Goal: Entertainment & Leisure: Consume media (video, audio)

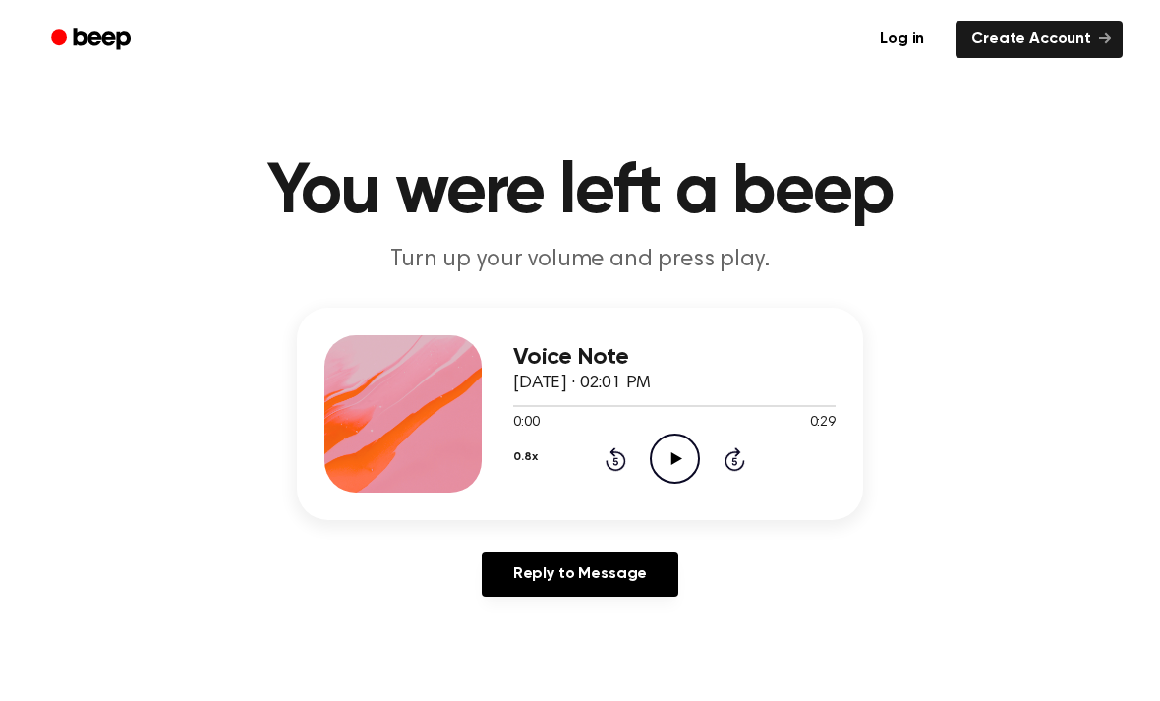
click at [669, 451] on icon "Play Audio" at bounding box center [675, 459] width 50 height 50
click at [1117, 199] on header "You were left a beep Turn up your volume and press play." at bounding box center [580, 216] width 1113 height 119
click at [683, 460] on icon "Play Audio" at bounding box center [675, 459] width 50 height 50
click at [696, 465] on icon "Play Audio" at bounding box center [675, 459] width 50 height 50
click at [681, 449] on icon "Play Audio" at bounding box center [675, 459] width 50 height 50
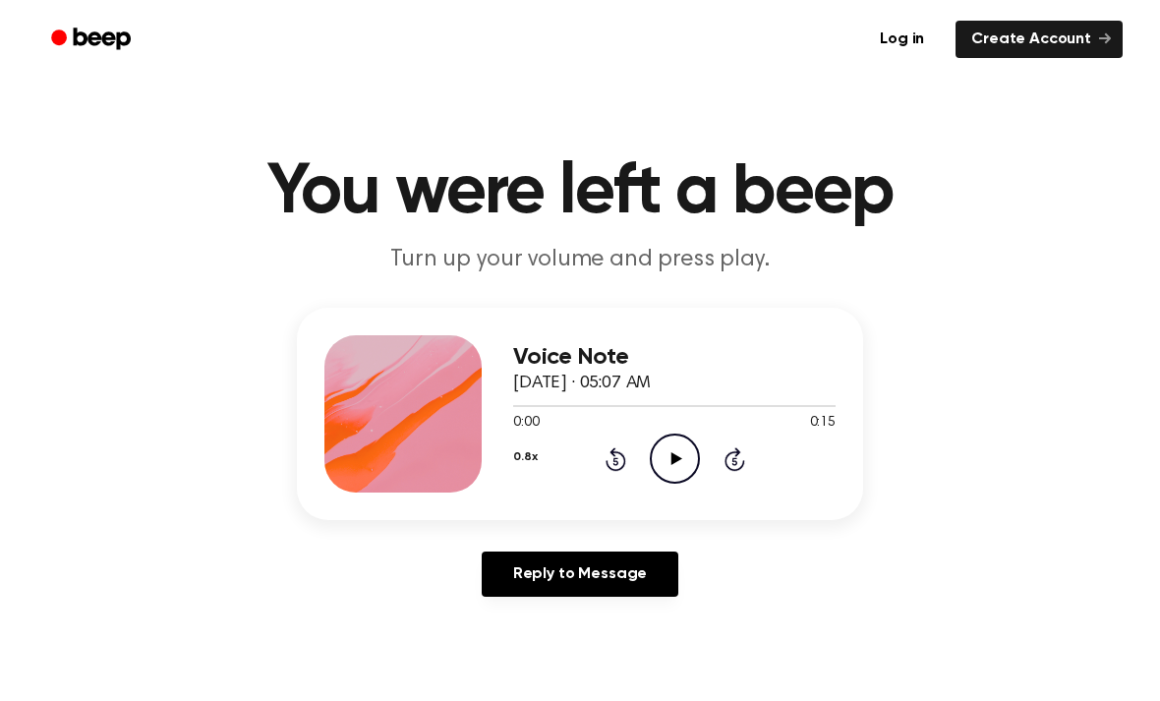
click at [695, 478] on icon "Play Audio" at bounding box center [675, 459] width 50 height 50
click at [677, 456] on icon at bounding box center [676, 458] width 11 height 13
click at [669, 457] on icon "Pause Audio" at bounding box center [675, 459] width 50 height 50
click at [690, 464] on icon "Play Audio" at bounding box center [675, 459] width 50 height 50
click at [517, 388] on span "May 7, 2025 · 05:05 AM" at bounding box center [582, 384] width 138 height 18
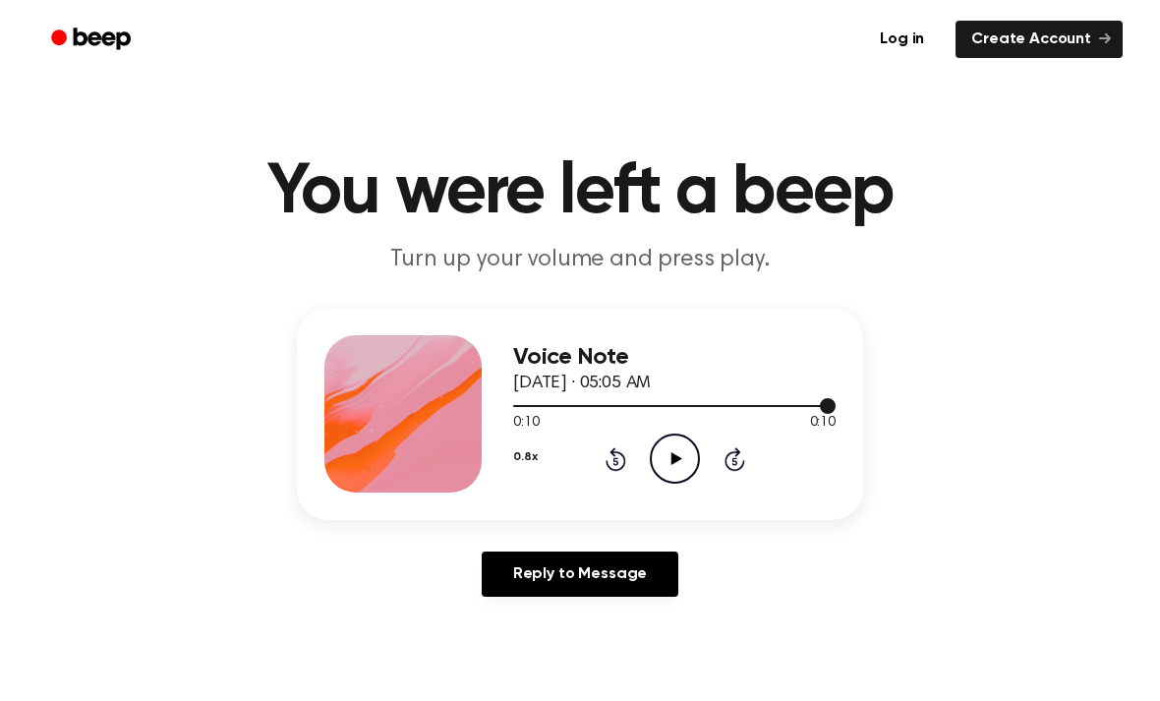
click at [523, 410] on div at bounding box center [674, 405] width 323 height 16
click at [672, 460] on icon at bounding box center [676, 458] width 11 height 13
click at [668, 460] on icon "Play Audio" at bounding box center [675, 459] width 50 height 50
click at [678, 467] on icon "Play Audio" at bounding box center [675, 459] width 50 height 50
click at [675, 451] on icon "Play Audio" at bounding box center [675, 459] width 50 height 50
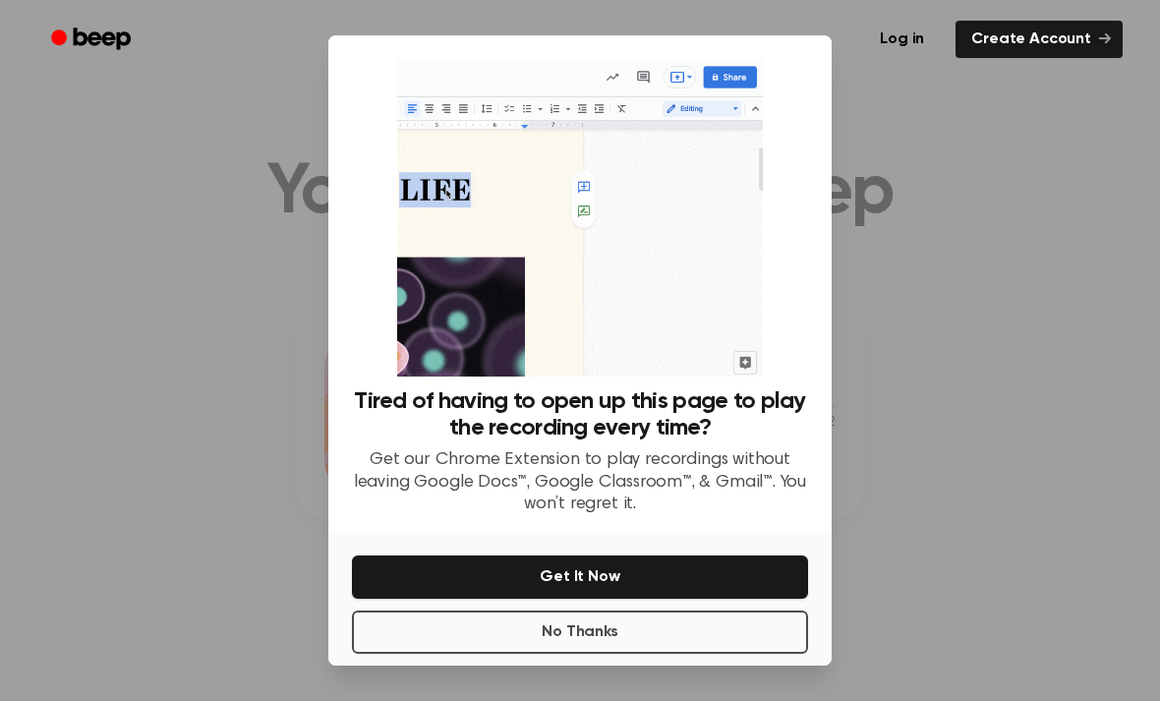
click at [581, 651] on button "No Thanks" at bounding box center [580, 632] width 456 height 43
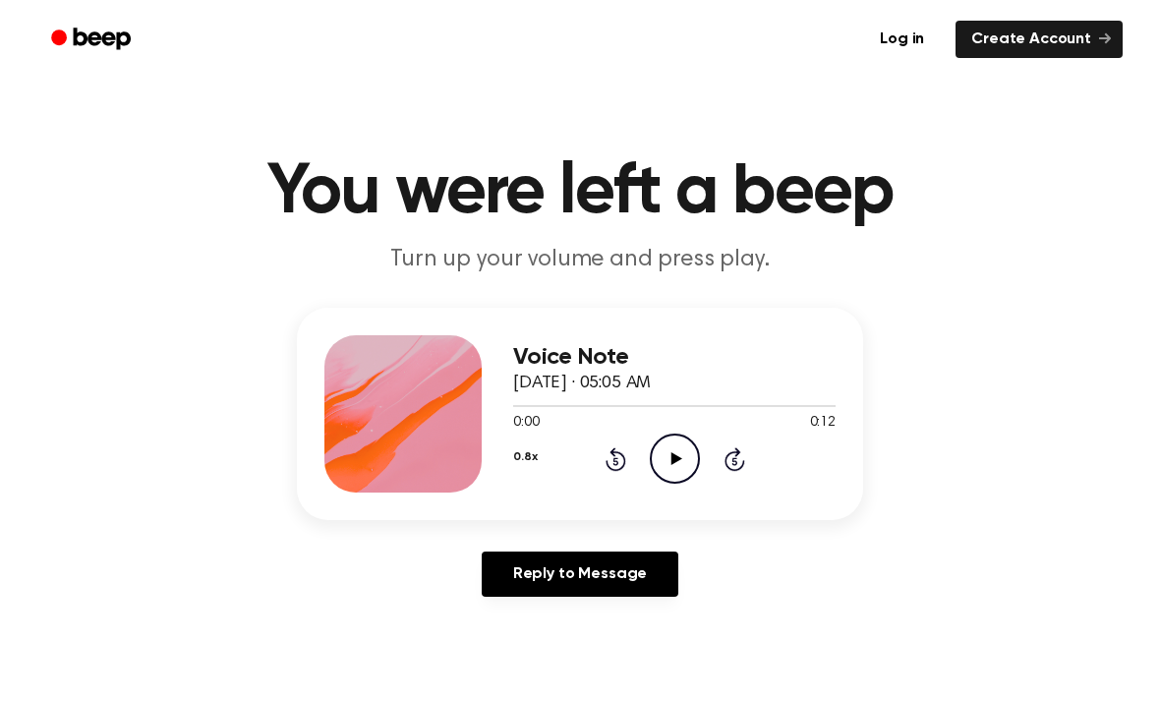
click at [680, 455] on icon "Play Audio" at bounding box center [675, 459] width 50 height 50
click at [672, 460] on icon at bounding box center [676, 458] width 11 height 13
click at [689, 455] on icon "Play Audio" at bounding box center [675, 459] width 50 height 50
click at [678, 469] on icon "Play Audio" at bounding box center [675, 459] width 50 height 50
click at [681, 461] on icon "Play Audio" at bounding box center [675, 459] width 50 height 50
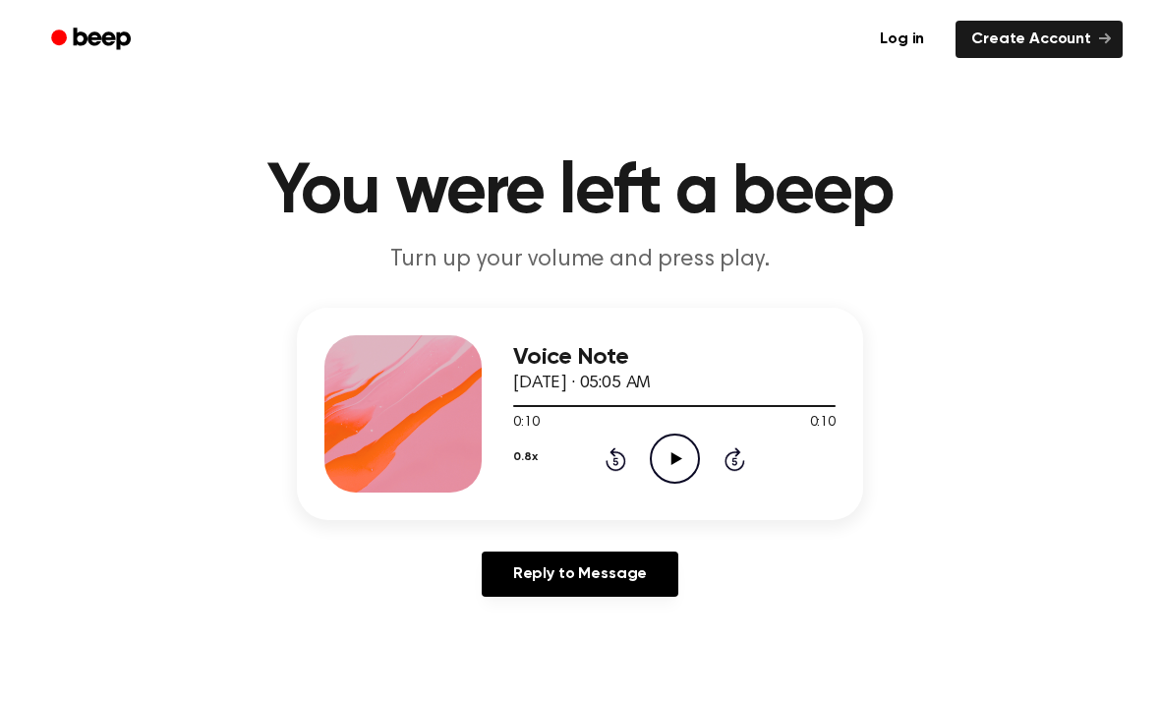
click at [655, 462] on icon "Play Audio" at bounding box center [675, 459] width 50 height 50
click at [313, 6] on div "Log in Create Account" at bounding box center [580, 39] width 1086 height 79
click at [662, 465] on icon "Play Audio" at bounding box center [675, 459] width 50 height 50
click at [686, 446] on icon "Play Audio" at bounding box center [675, 459] width 50 height 50
